Goal: Register for event/course

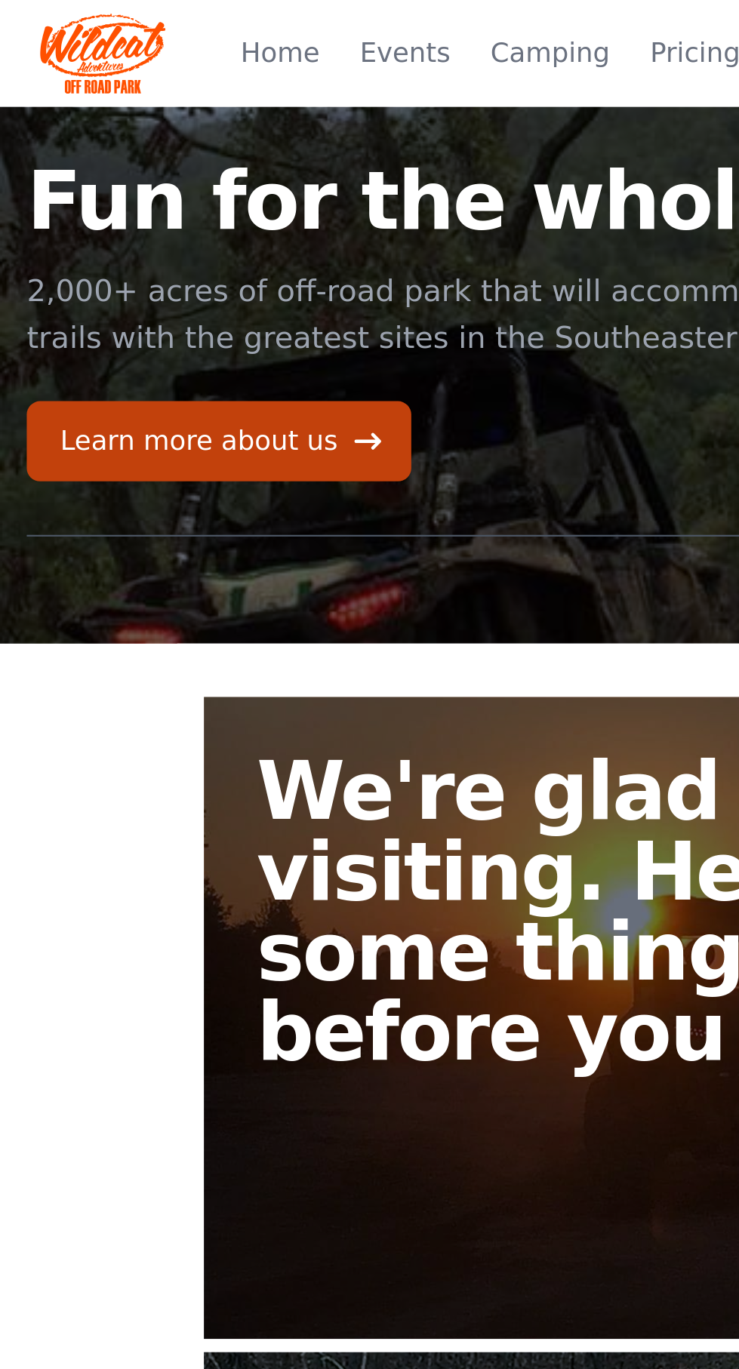
click at [41, 15] on img at bounding box center [46, 24] width 57 height 36
click at [198, 17] on link "Events" at bounding box center [182, 24] width 41 height 18
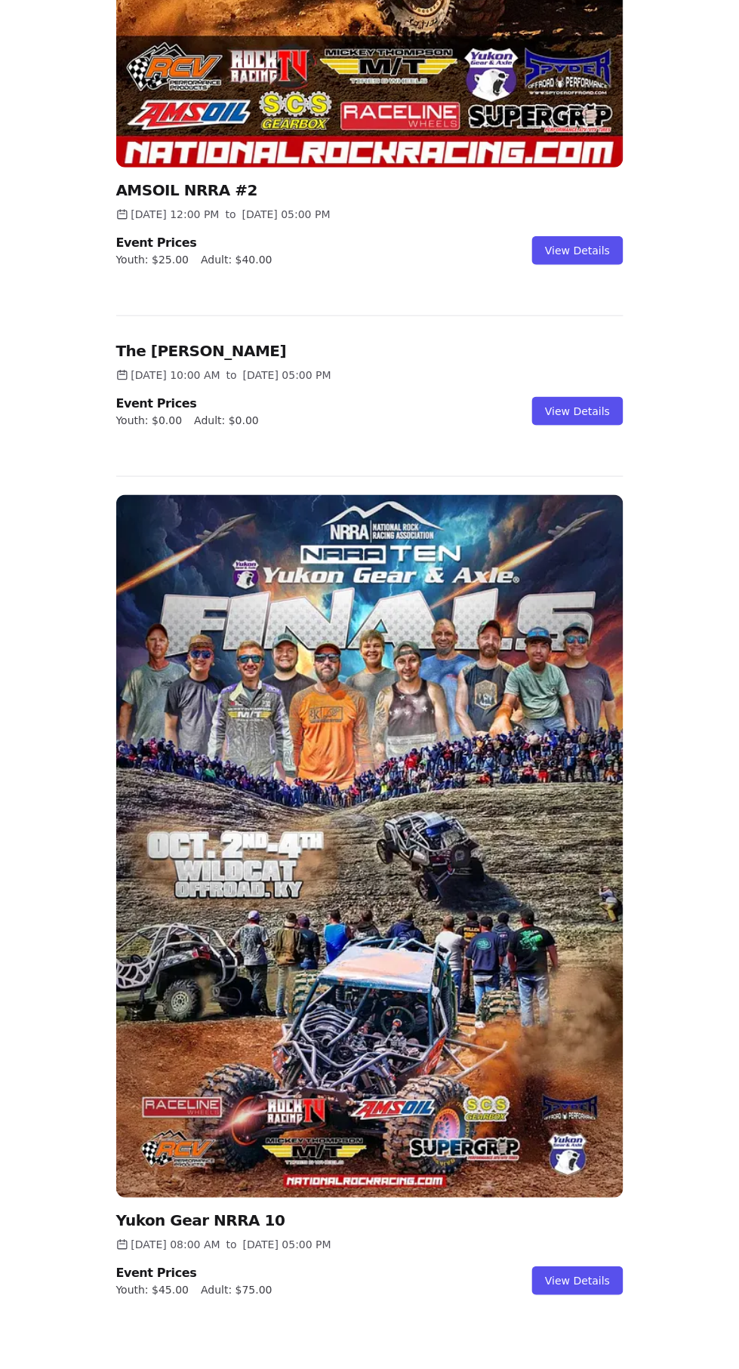
scroll to position [758, 0]
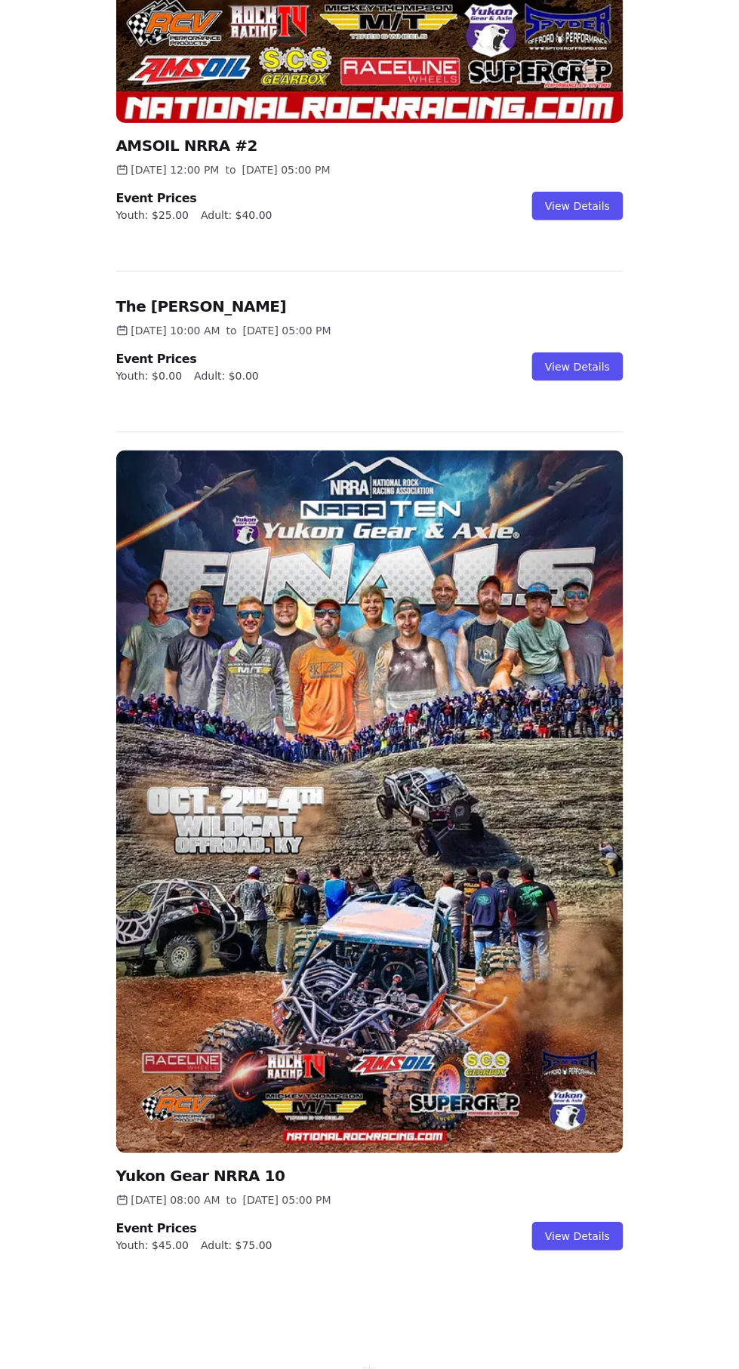
click at [461, 912] on img at bounding box center [369, 801] width 507 height 703
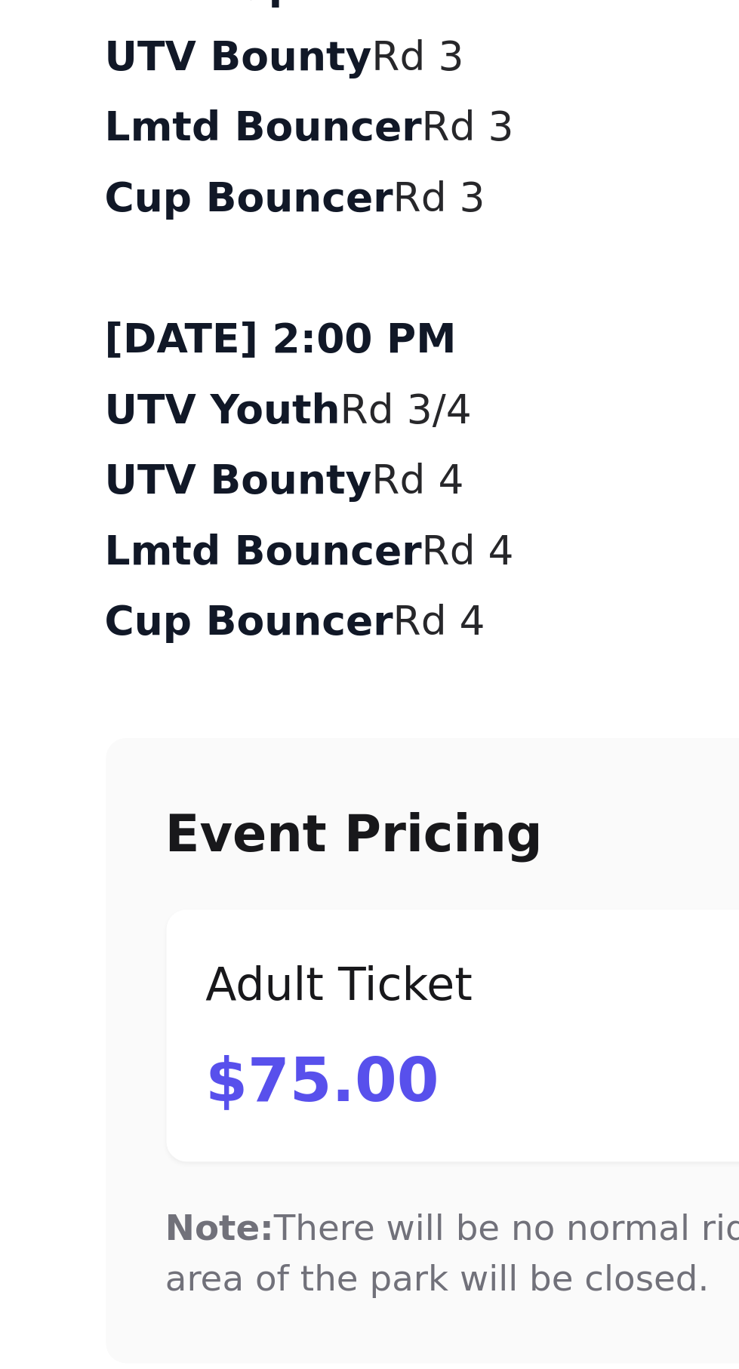
scroll to position [1157, 0]
